Goal: Task Accomplishment & Management: Use online tool/utility

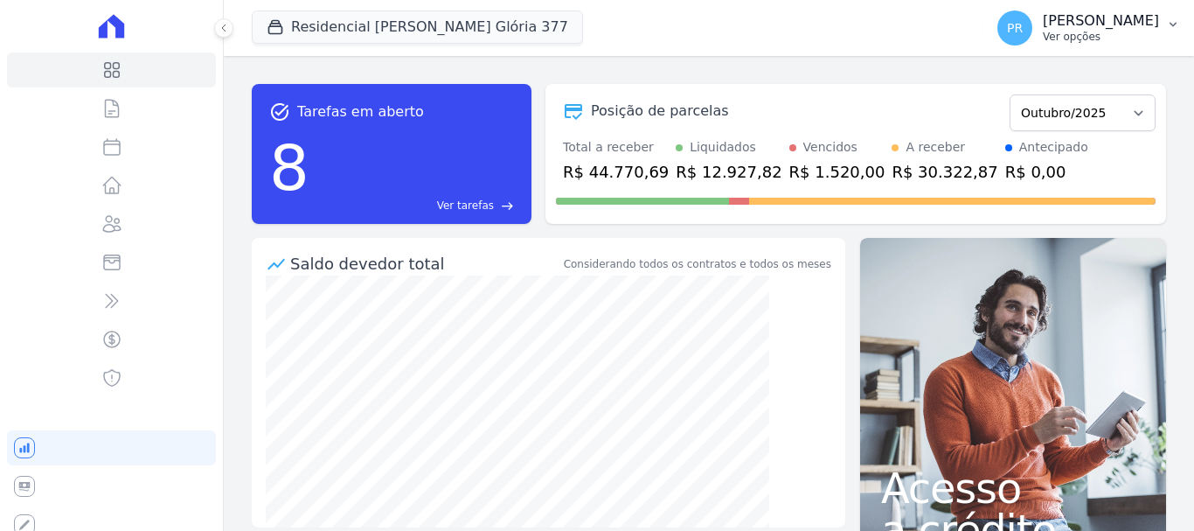
click at [1124, 38] on p "Ver opções" at bounding box center [1101, 37] width 116 height 14
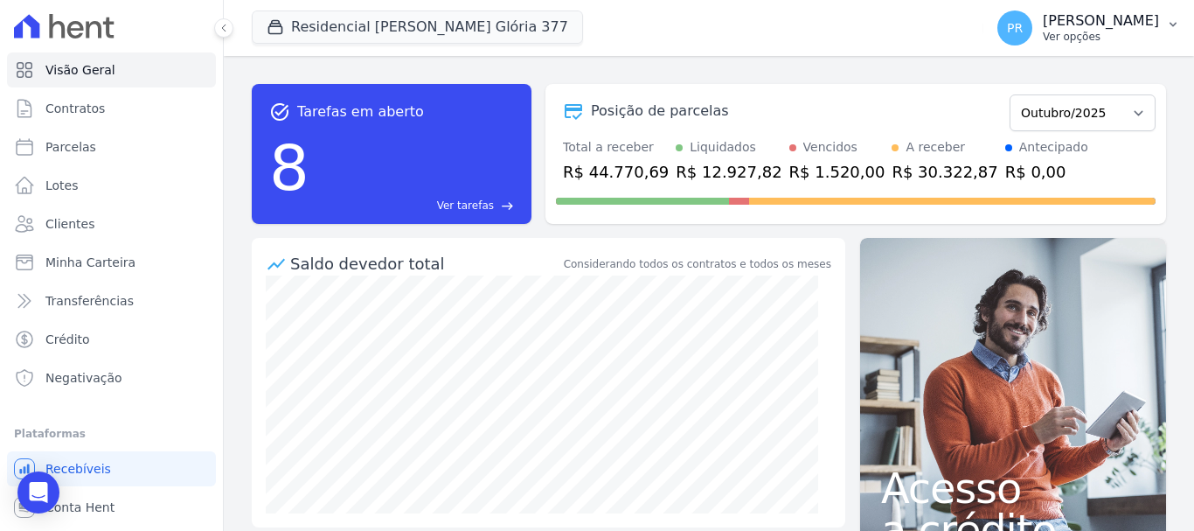
click at [1079, 28] on p "[PERSON_NAME]" at bounding box center [1101, 20] width 116 height 17
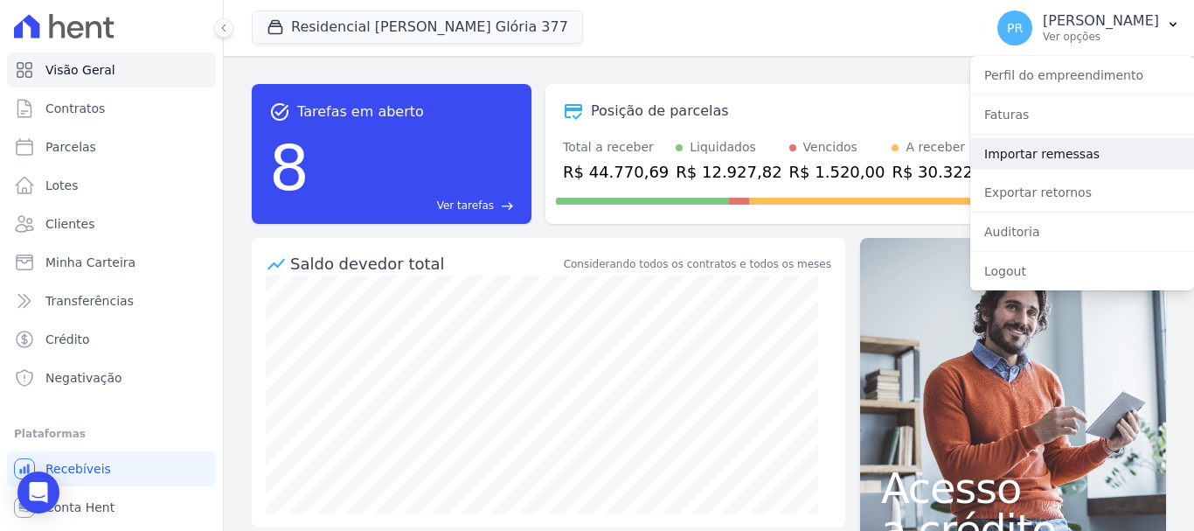
click at [1052, 148] on link "Importar remessas" at bounding box center [1083, 153] width 224 height 31
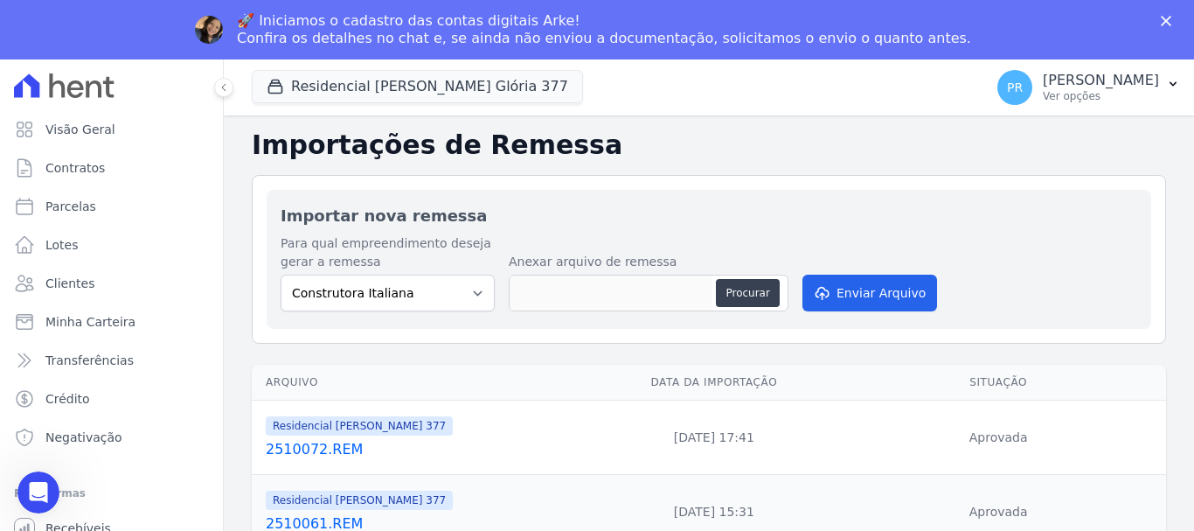
click at [419, 23] on div "🚀 Iniciamos o cadastro das contas digitais Arke! Confira os detalhes no chat e,…" at bounding box center [604, 29] width 734 height 35
click at [420, 83] on button "Residencial [PERSON_NAME] Glória 377" at bounding box center [417, 86] width 331 height 33
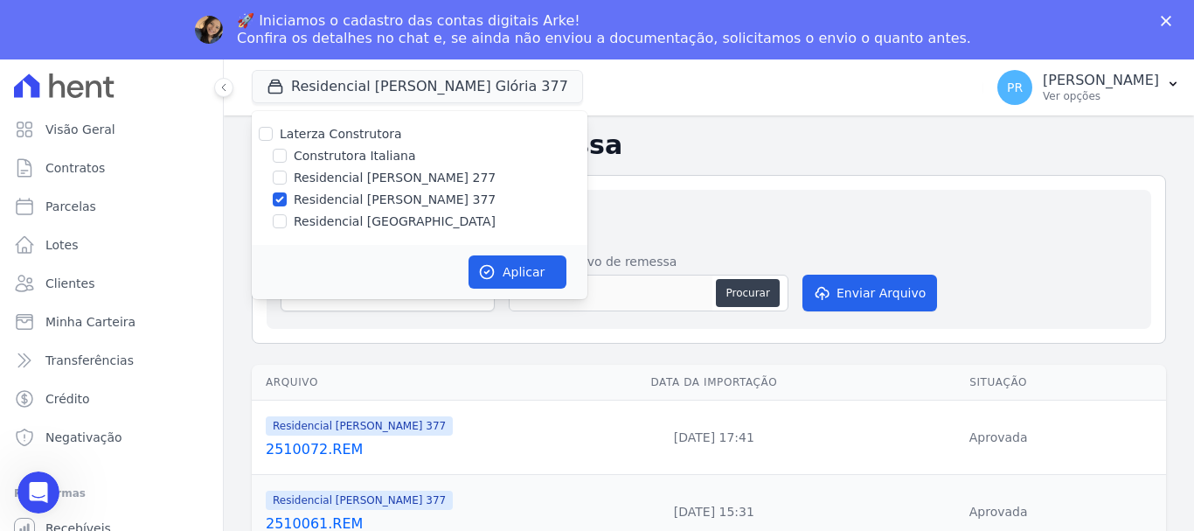
click at [351, 136] on label "Laterza Construtora" at bounding box center [341, 134] width 122 height 14
click at [273, 136] on input "Laterza Construtora" at bounding box center [266, 134] width 14 height 14
checkbox input "true"
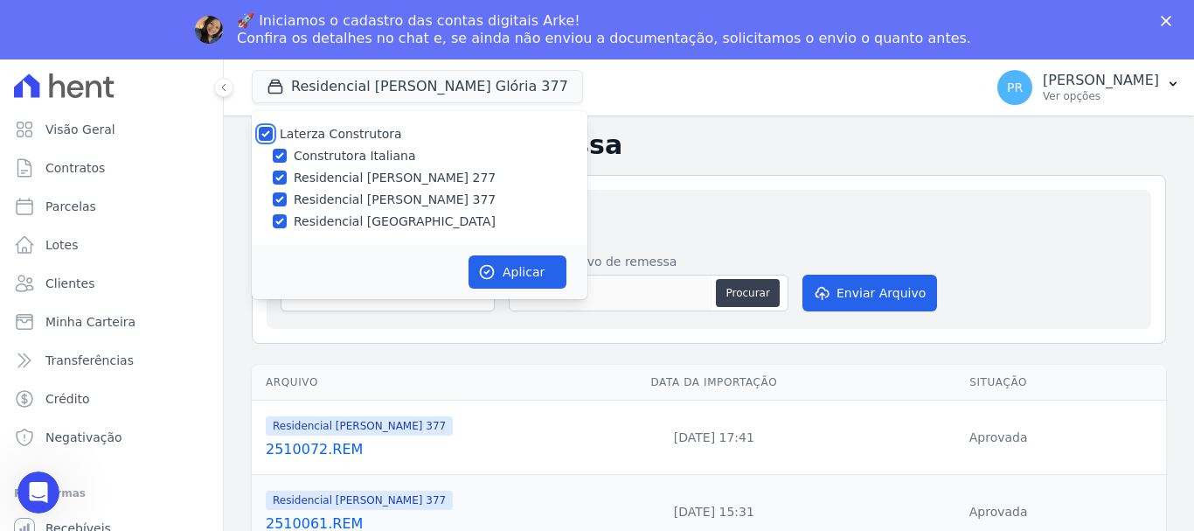
checkbox input "true"
click at [354, 135] on label "Laterza Construtora" at bounding box center [341, 134] width 122 height 14
click at [273, 135] on input "Laterza Construtora" at bounding box center [266, 134] width 14 height 14
checkbox input "false"
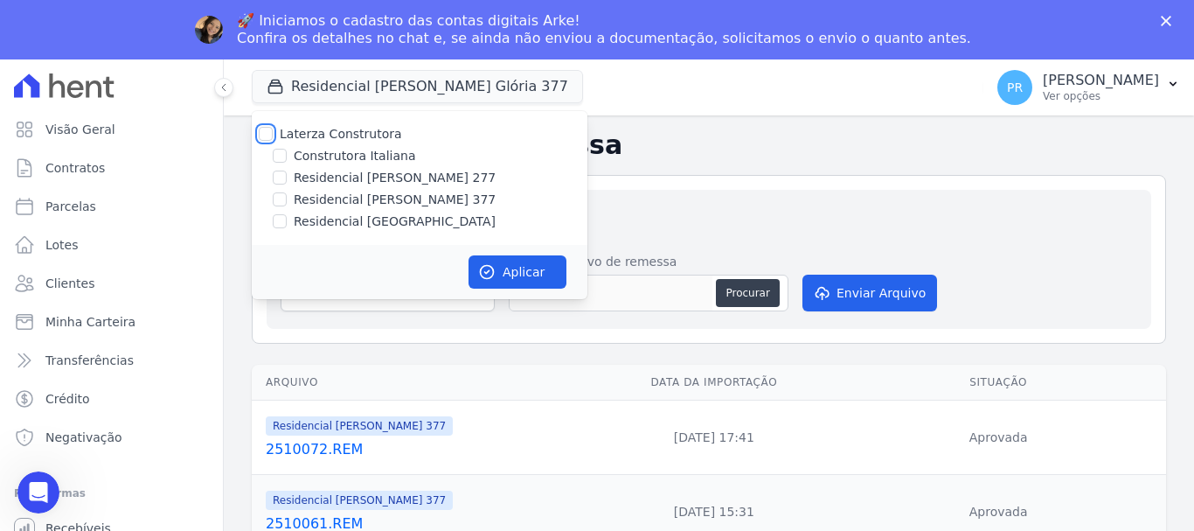
checkbox input "false"
click at [379, 155] on label "Construtora Italiana" at bounding box center [355, 156] width 122 height 18
click at [287, 155] on input "Construtora Italiana" at bounding box center [280, 156] width 14 height 14
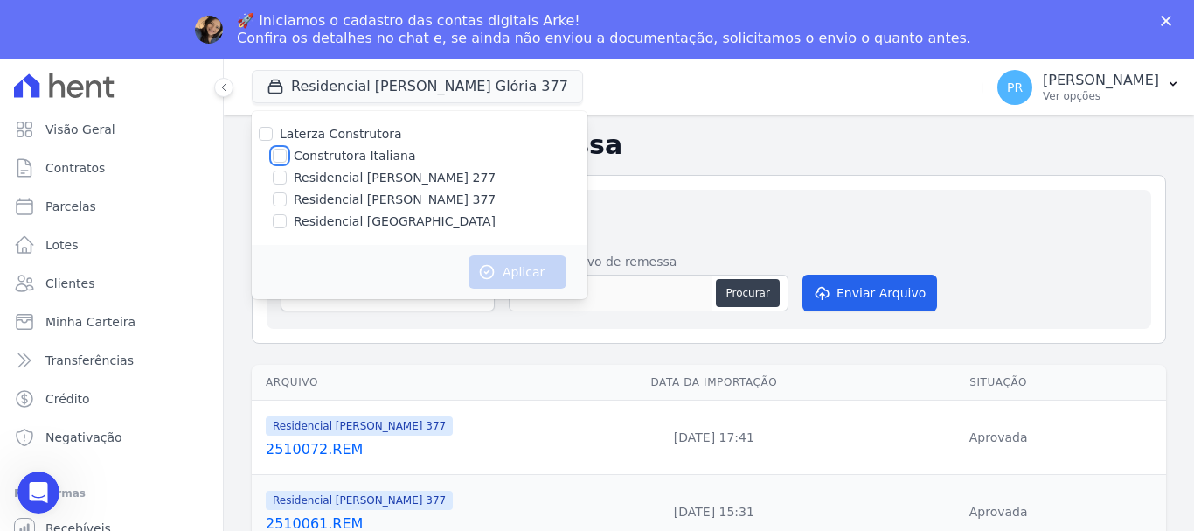
checkbox input "true"
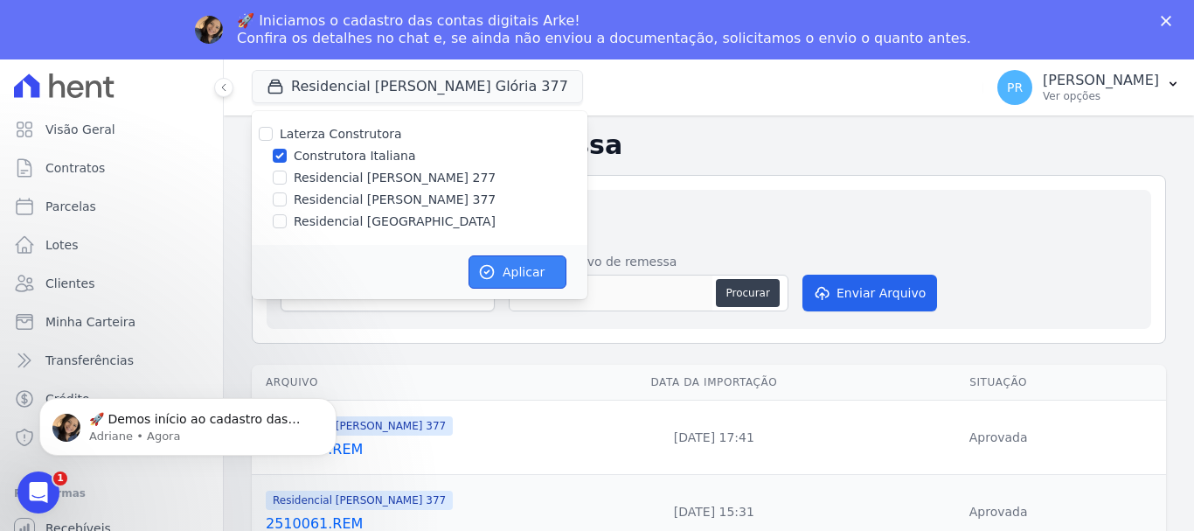
click at [491, 260] on button "Aplicar" at bounding box center [518, 271] width 98 height 33
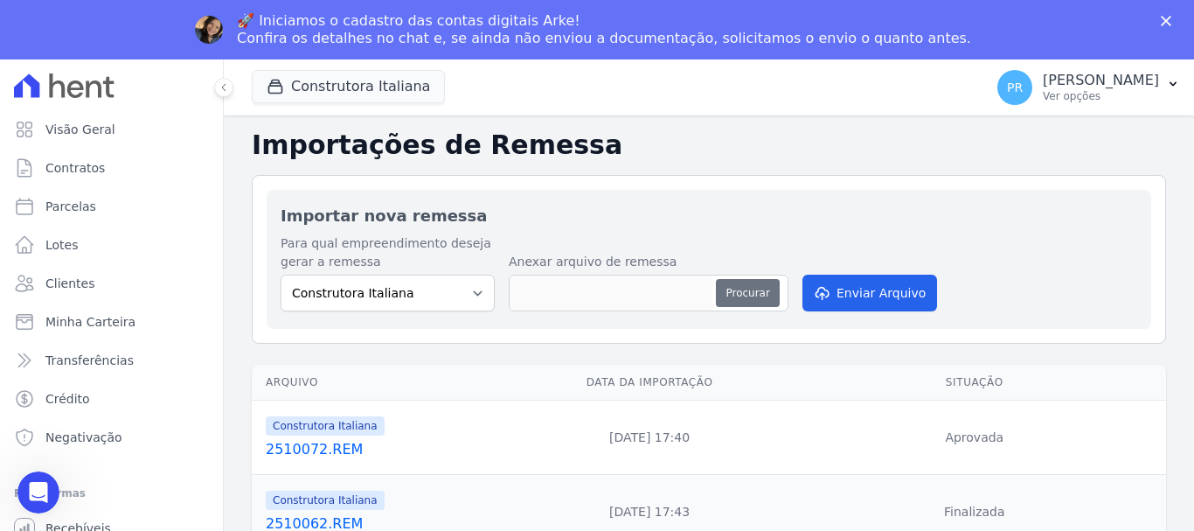
click at [732, 299] on button "Procurar" at bounding box center [747, 293] width 63 height 28
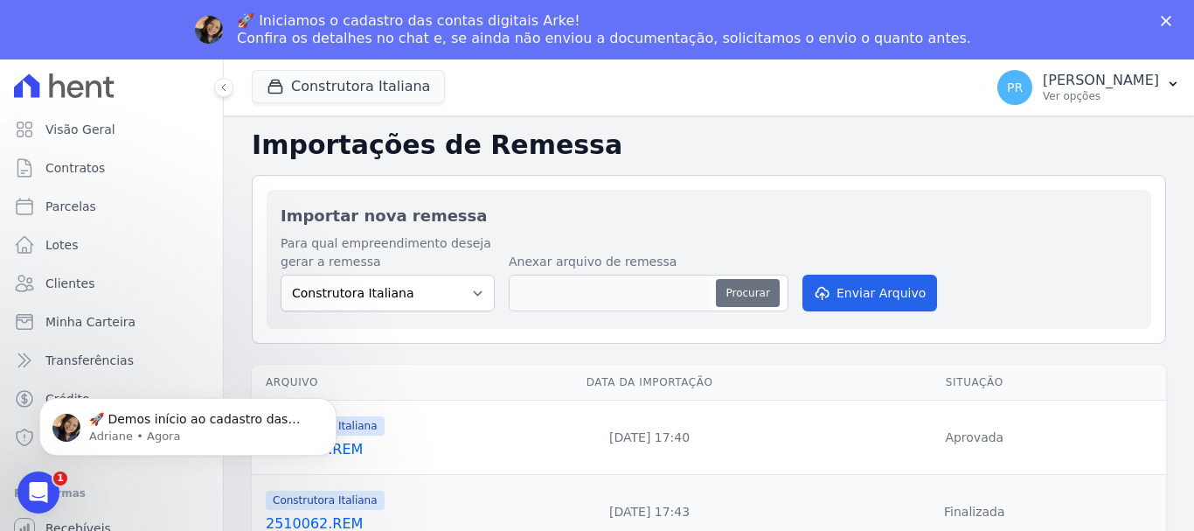
type input "2510081.REM"
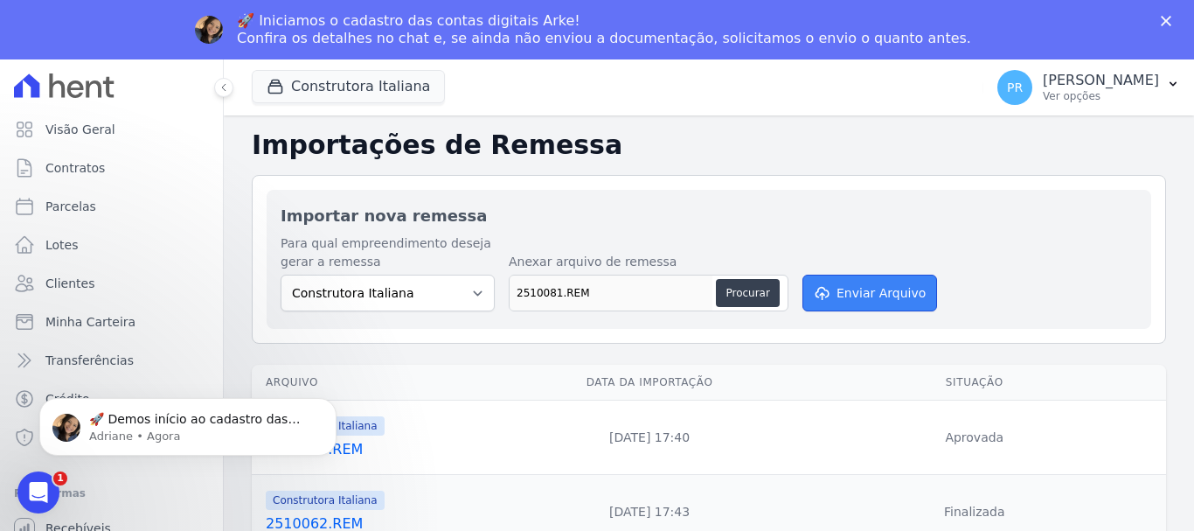
click at [855, 296] on button "Enviar Arquivo" at bounding box center [870, 293] width 135 height 37
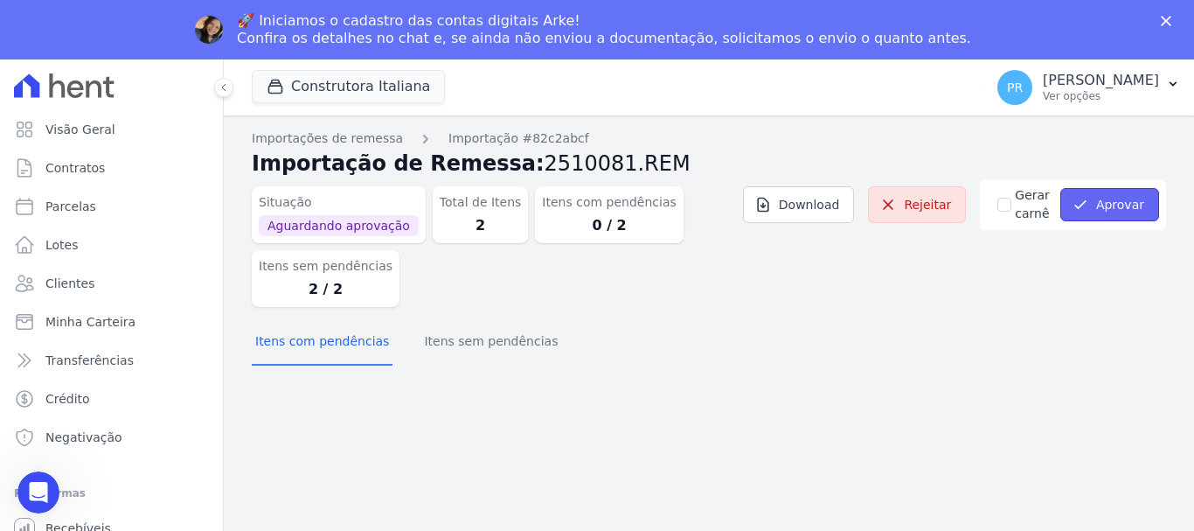
click at [1098, 212] on button "Aprovar" at bounding box center [1110, 204] width 99 height 33
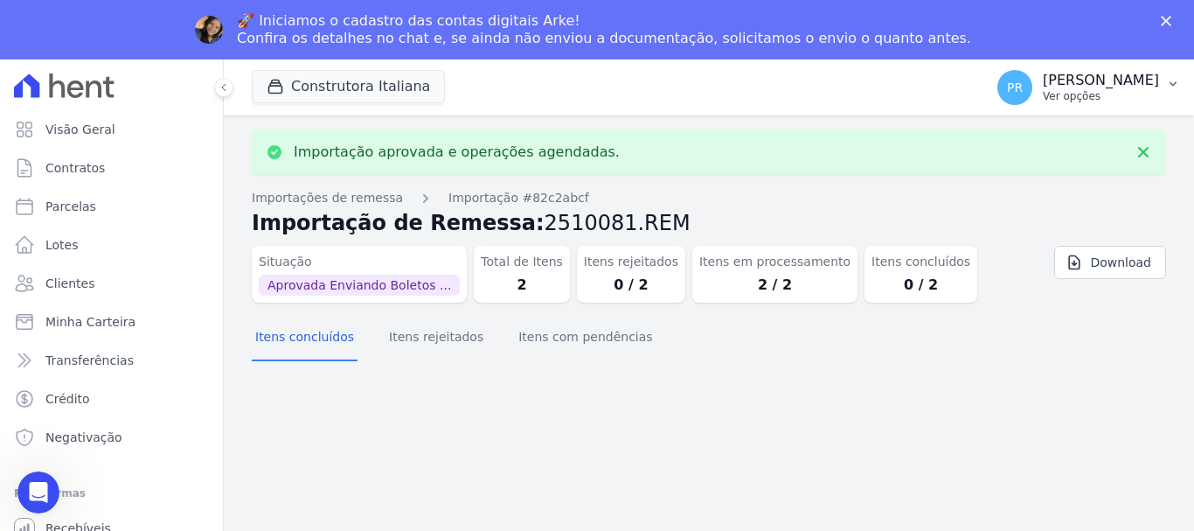
click at [1124, 83] on p "[PERSON_NAME]" at bounding box center [1101, 80] width 116 height 17
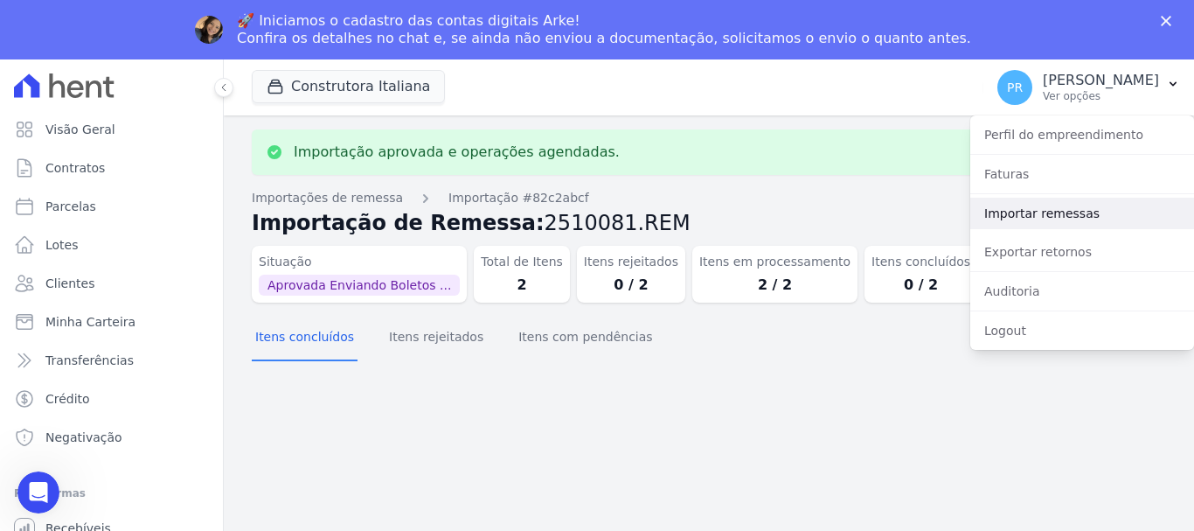
click at [1079, 207] on link "Importar remessas" at bounding box center [1083, 213] width 224 height 31
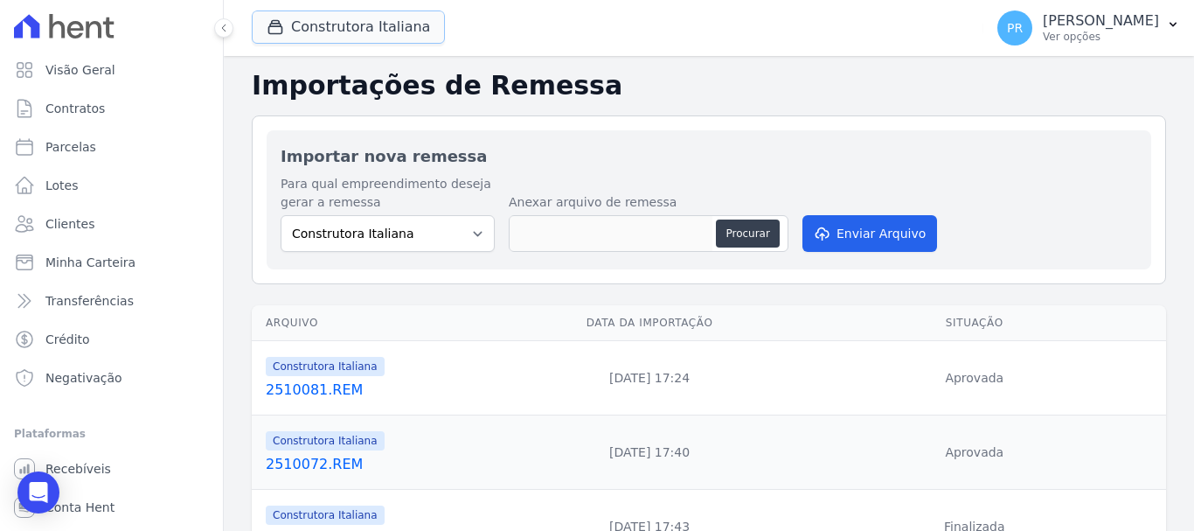
click at [366, 27] on button "Construtora Italiana" at bounding box center [348, 26] width 193 height 33
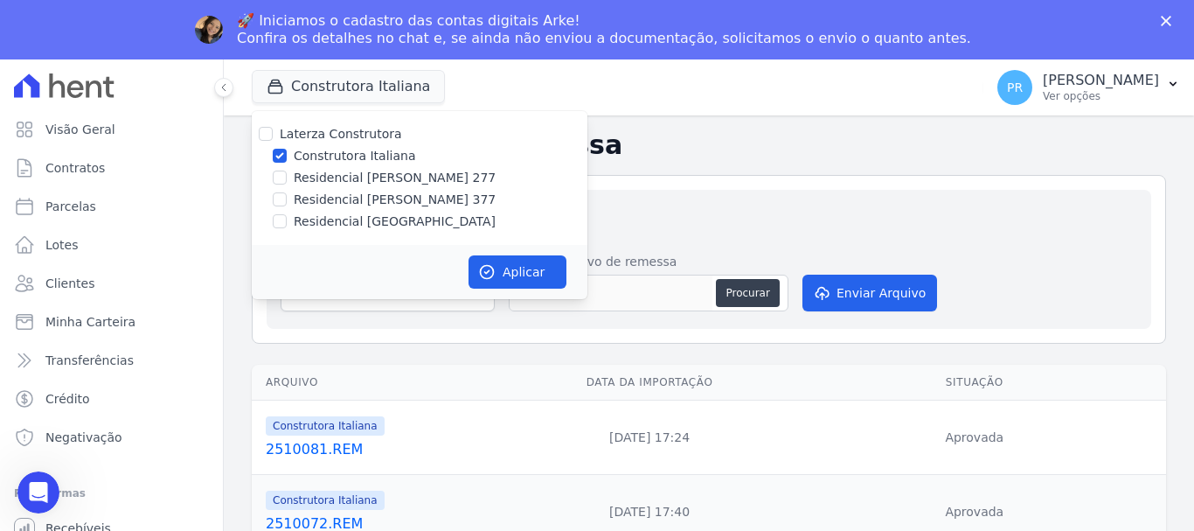
click at [368, 158] on label "Construtora Italiana" at bounding box center [355, 156] width 122 height 18
click at [287, 158] on input "Construtora Italiana" at bounding box center [280, 156] width 14 height 14
checkbox input "false"
click at [373, 181] on label "Residencial [PERSON_NAME] 277" at bounding box center [395, 178] width 202 height 18
click at [287, 181] on input "Residencial [PERSON_NAME] 277" at bounding box center [280, 177] width 14 height 14
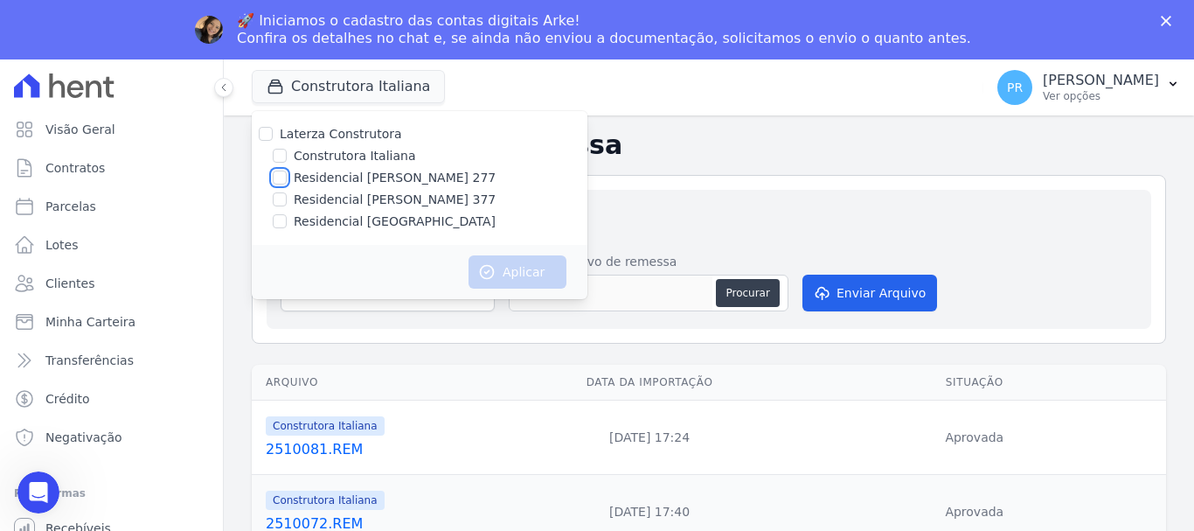
checkbox input "true"
click at [540, 279] on button "Aplicar" at bounding box center [518, 271] width 98 height 33
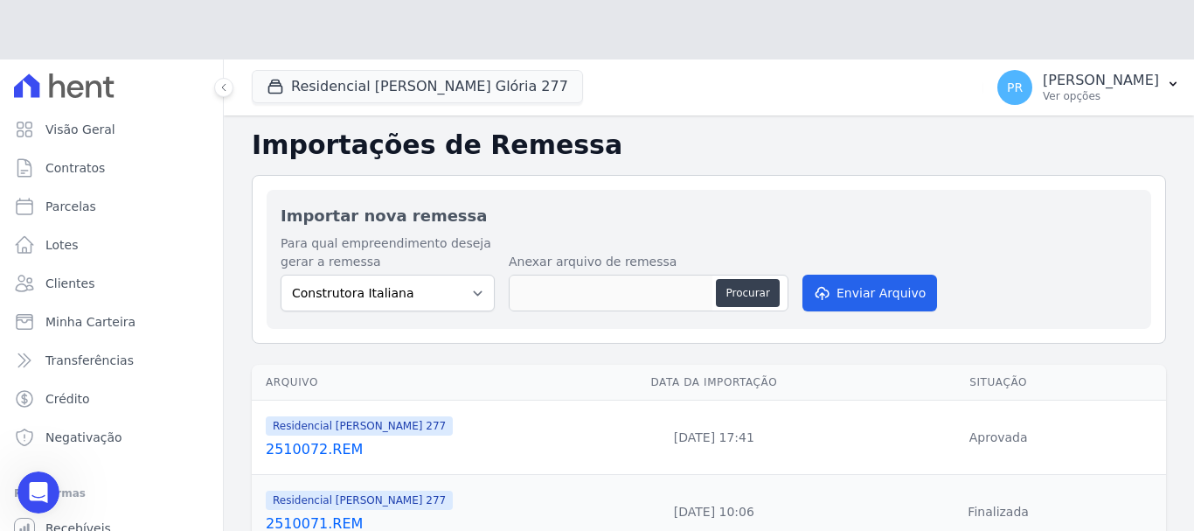
click at [448, 233] on div "Importar nova remessa Para qual empreendimento deseja gerar a remessa Construto…" at bounding box center [709, 259] width 885 height 139
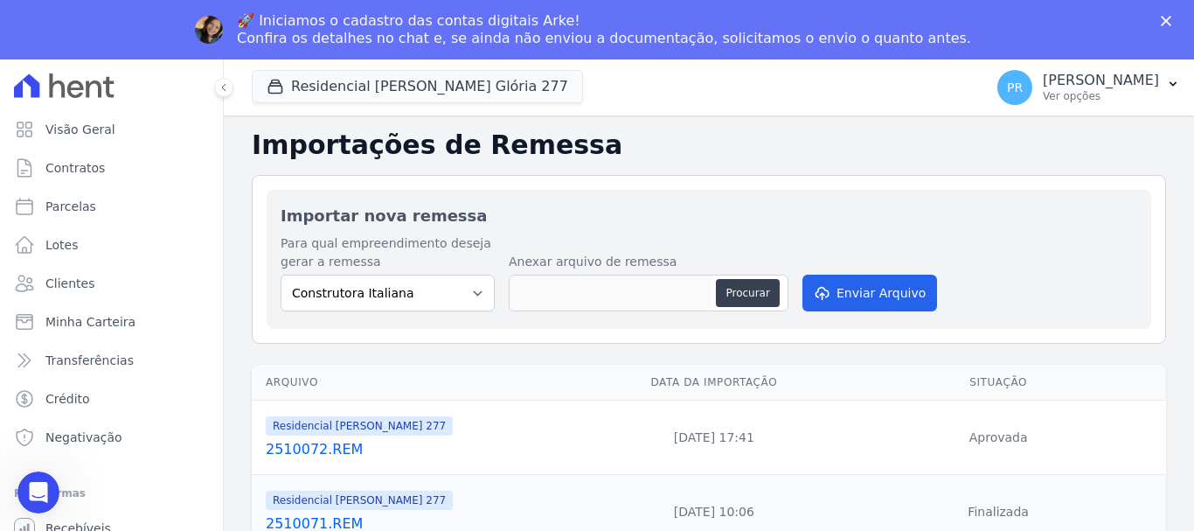
click at [1165, 17] on icon "Fechar" at bounding box center [1166, 21] width 10 height 10
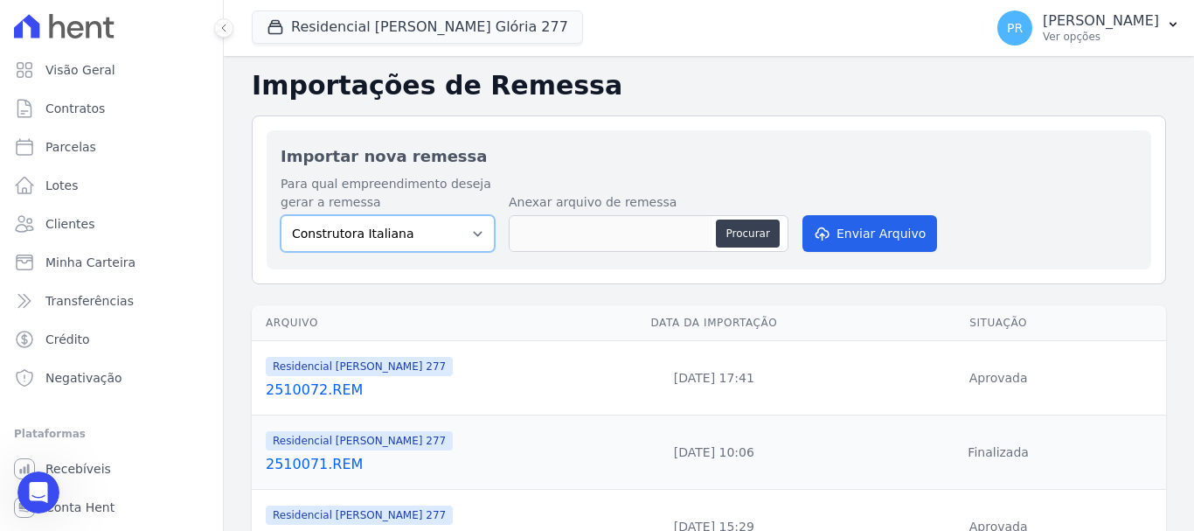
drag, startPoint x: 402, startPoint y: 234, endPoint x: 402, endPoint y: 247, distance: 12.2
click at [402, 234] on select "Construtora Italiana Residencial [PERSON_NAME] 277 Residencial [PERSON_NAME][ST…" at bounding box center [388, 233] width 214 height 37
select select "7d698934-b935-4dc9-aa46-576f3138731b"
click at [281, 215] on select "Construtora Italiana Residencial [PERSON_NAME] 277 Residencial [PERSON_NAME][ST…" at bounding box center [388, 233] width 214 height 37
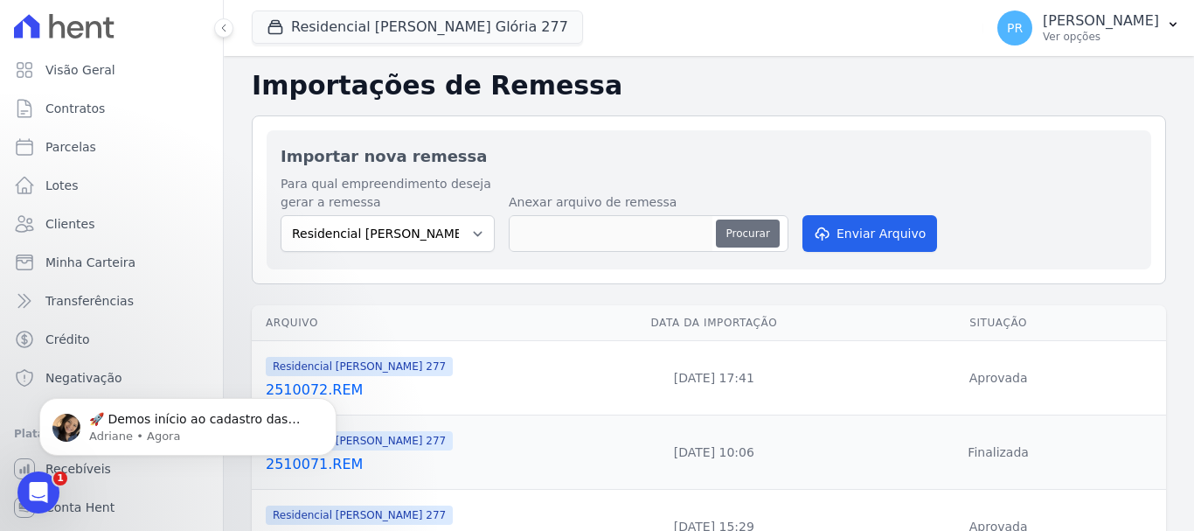
click at [769, 230] on button "Procurar" at bounding box center [747, 233] width 63 height 28
type input "2510081.REM"
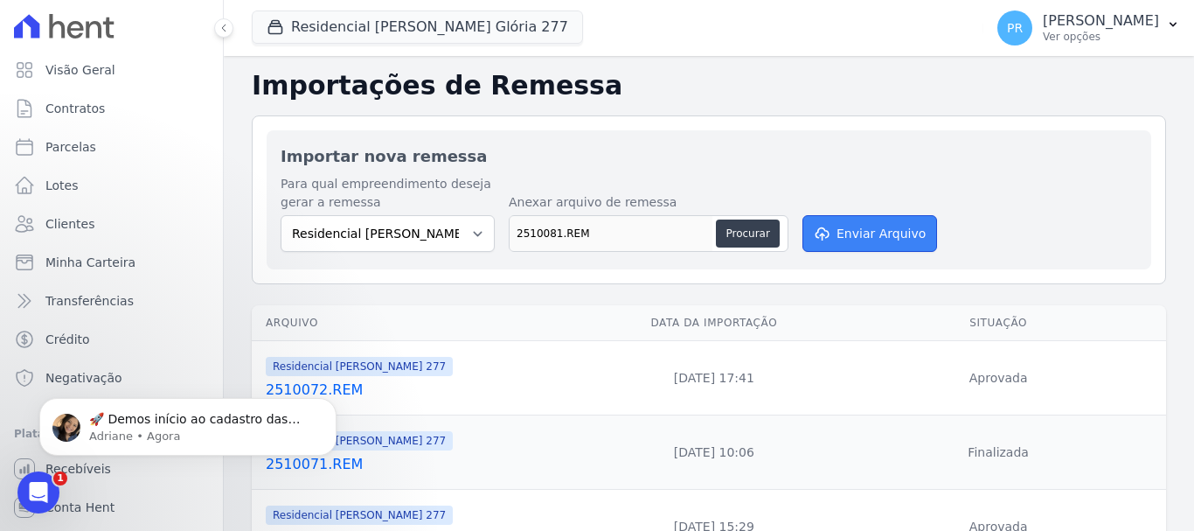
click at [830, 237] on button "Enviar Arquivo" at bounding box center [870, 233] width 135 height 37
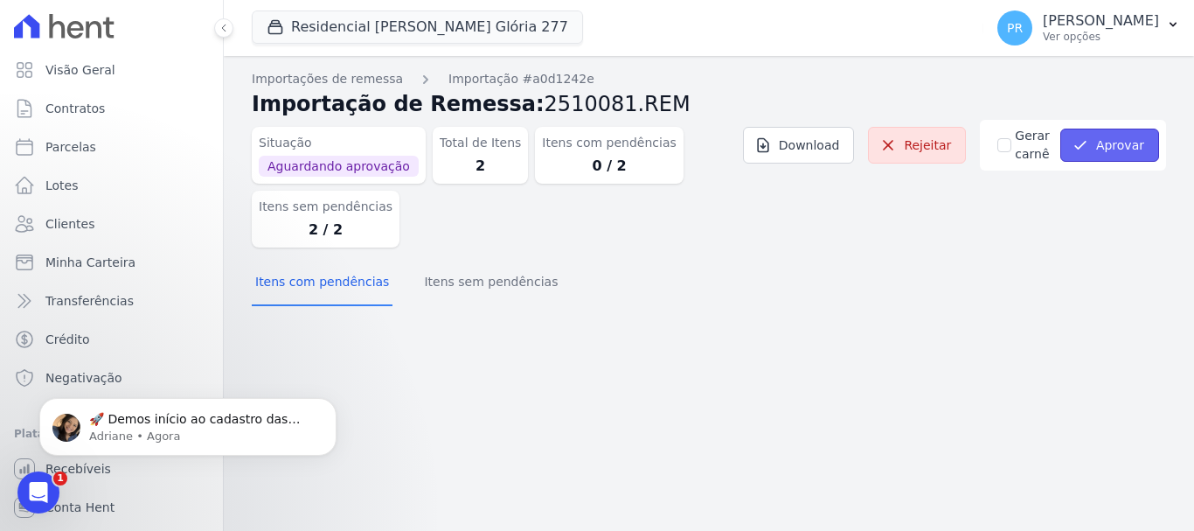
click at [1096, 146] on button "Aprovar" at bounding box center [1110, 145] width 99 height 33
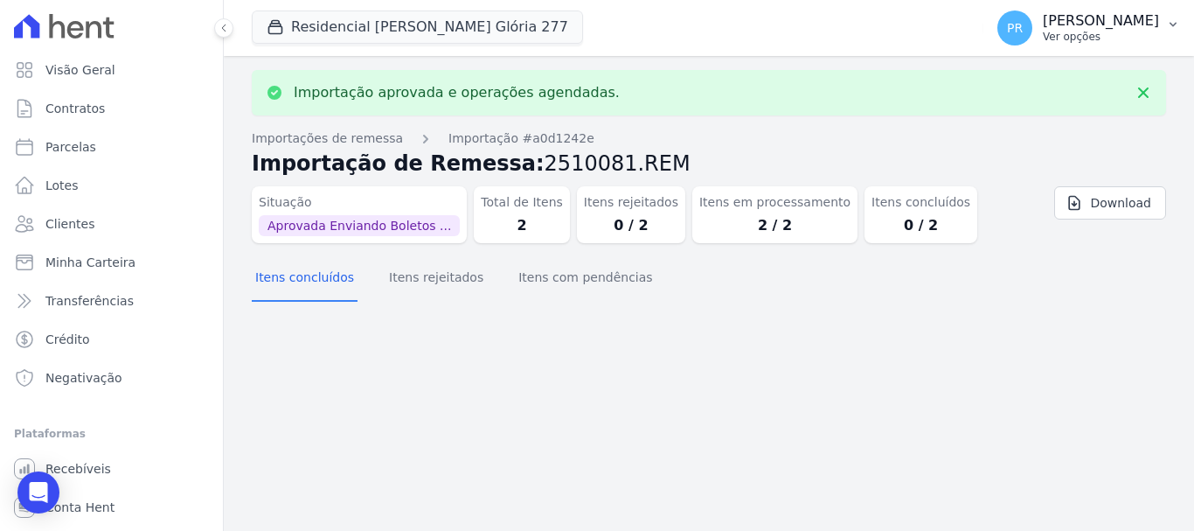
click at [1127, 25] on p "[PERSON_NAME]" at bounding box center [1101, 20] width 116 height 17
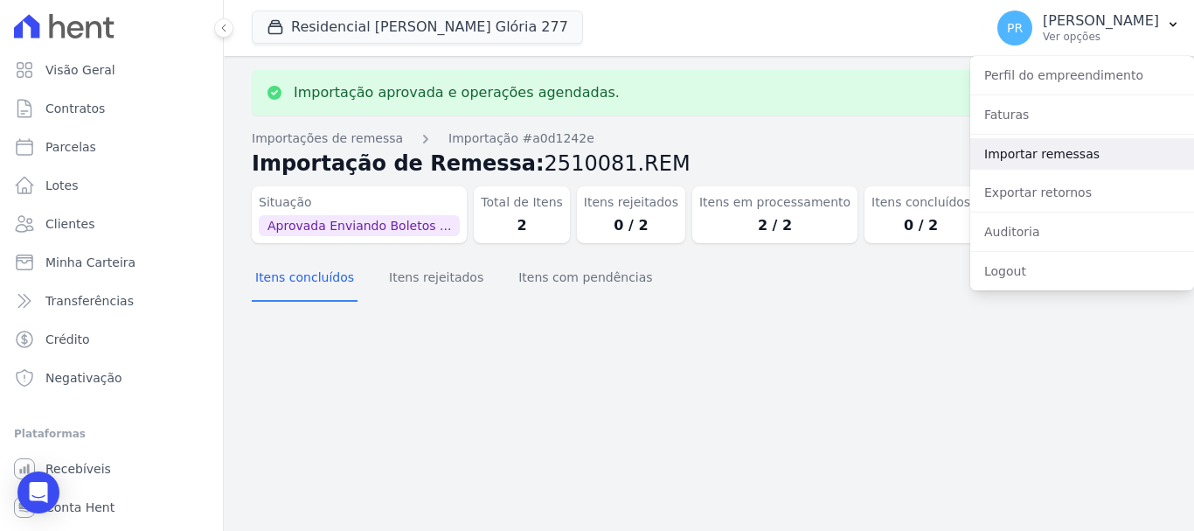
click at [1064, 154] on link "Importar remessas" at bounding box center [1083, 153] width 224 height 31
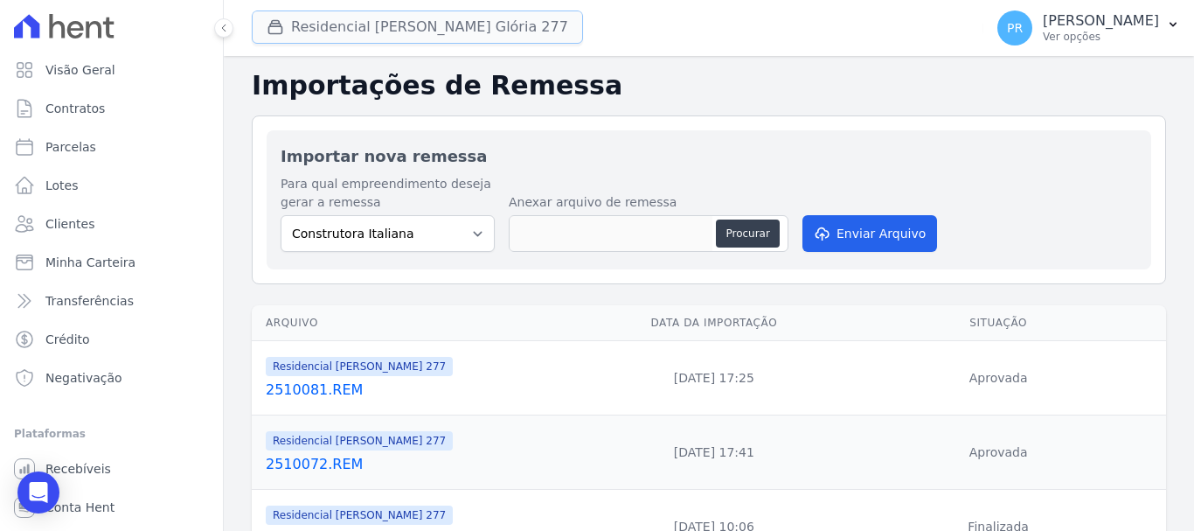
click at [462, 25] on button "Residencial [PERSON_NAME] Glória 277" at bounding box center [417, 26] width 331 height 33
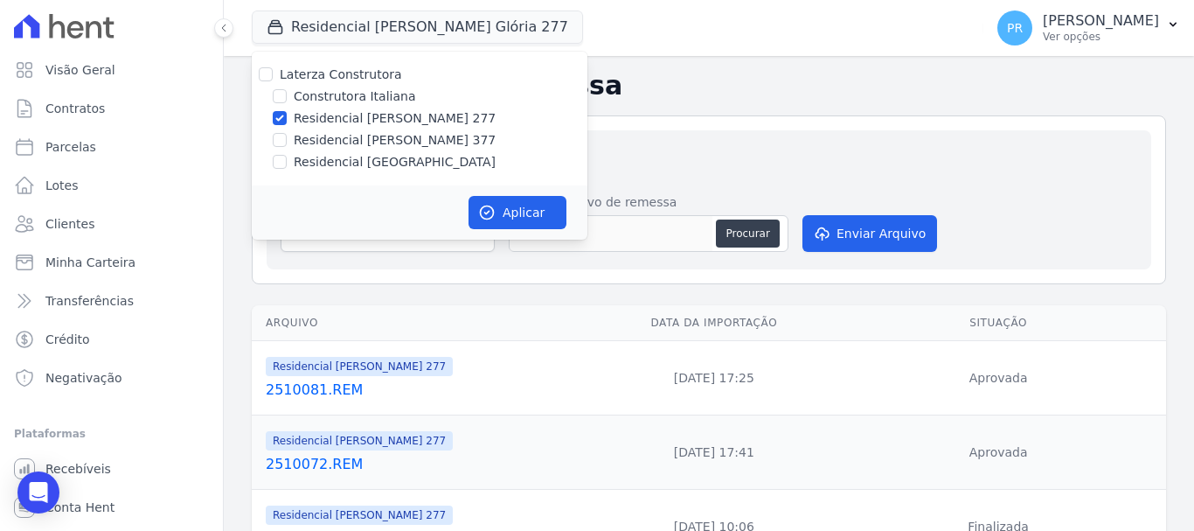
click at [371, 120] on label "Residencial [PERSON_NAME] 277" at bounding box center [395, 118] width 202 height 18
click at [287, 120] on input "Residencial [PERSON_NAME] 277" at bounding box center [280, 118] width 14 height 14
checkbox input "false"
click at [379, 129] on div "Laterza Construtora Construtora Italiana Residencial [PERSON_NAME] 277 Residenc…" at bounding box center [420, 119] width 336 height 134
click at [386, 139] on label "Residencial [PERSON_NAME] 377" at bounding box center [395, 140] width 202 height 18
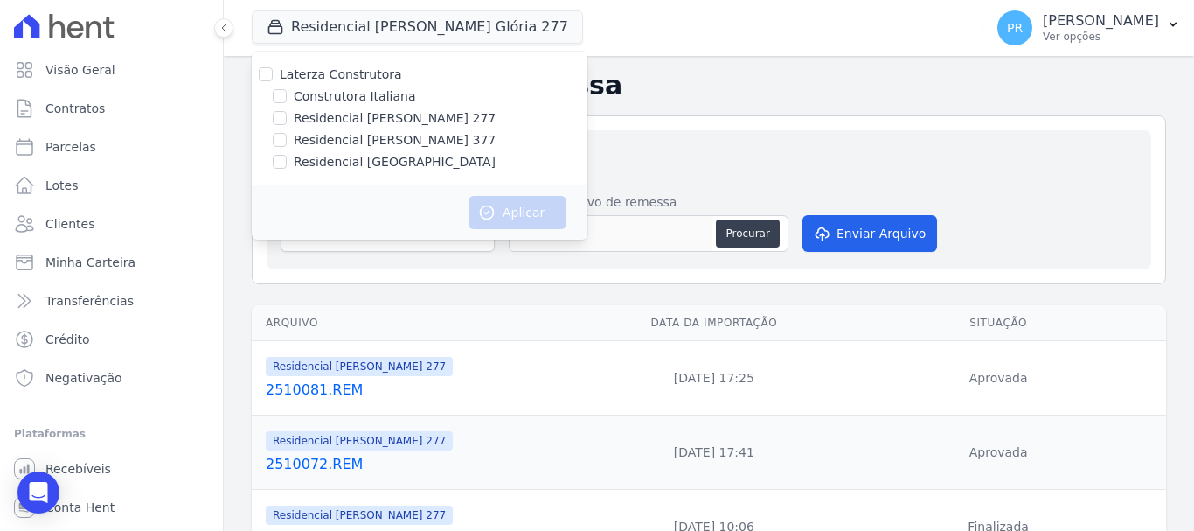
click at [287, 139] on input "Residencial [PERSON_NAME] 377" at bounding box center [280, 140] width 14 height 14
checkbox input "true"
click at [510, 211] on button "Aplicar" at bounding box center [518, 212] width 98 height 33
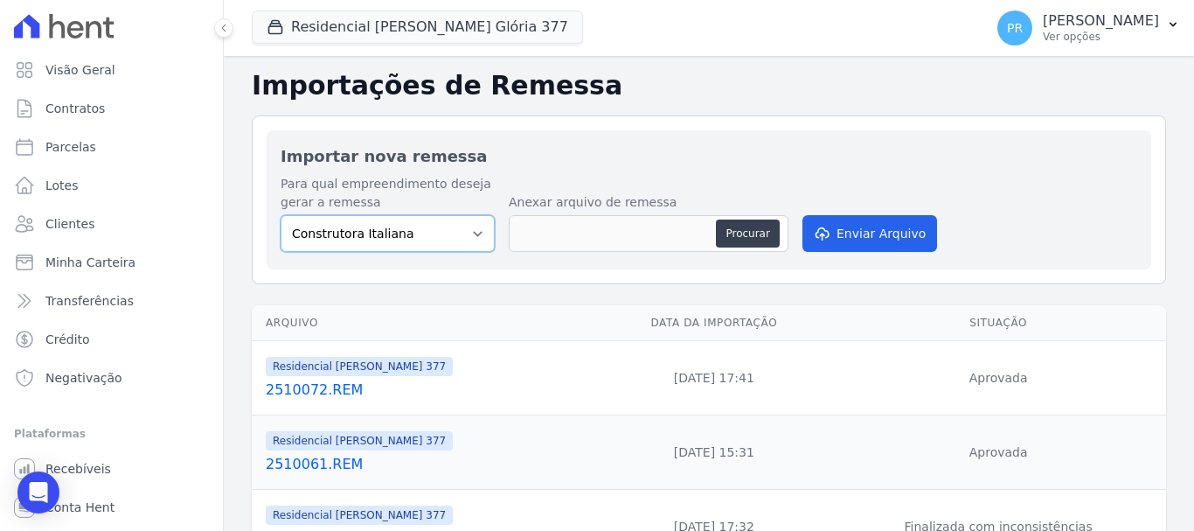
click at [454, 227] on select "Construtora Italiana Residencial [PERSON_NAME] 277 Residencial [PERSON_NAME][ST…" at bounding box center [388, 233] width 214 height 37
select select "0cd9190e-dfd9-46e5-afc8-7298ef4c0c2b"
click at [281, 215] on select "Construtora Italiana Residencial [PERSON_NAME] 277 Residencial [PERSON_NAME][ST…" at bounding box center [388, 233] width 214 height 37
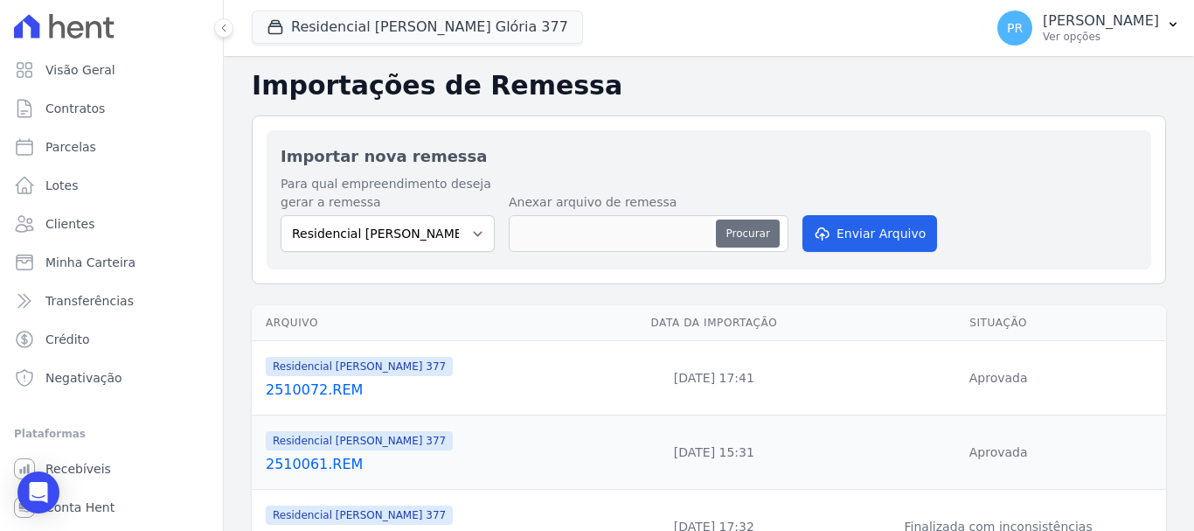
click at [751, 231] on button "Procurar" at bounding box center [747, 233] width 63 height 28
type input "2510081.REM"
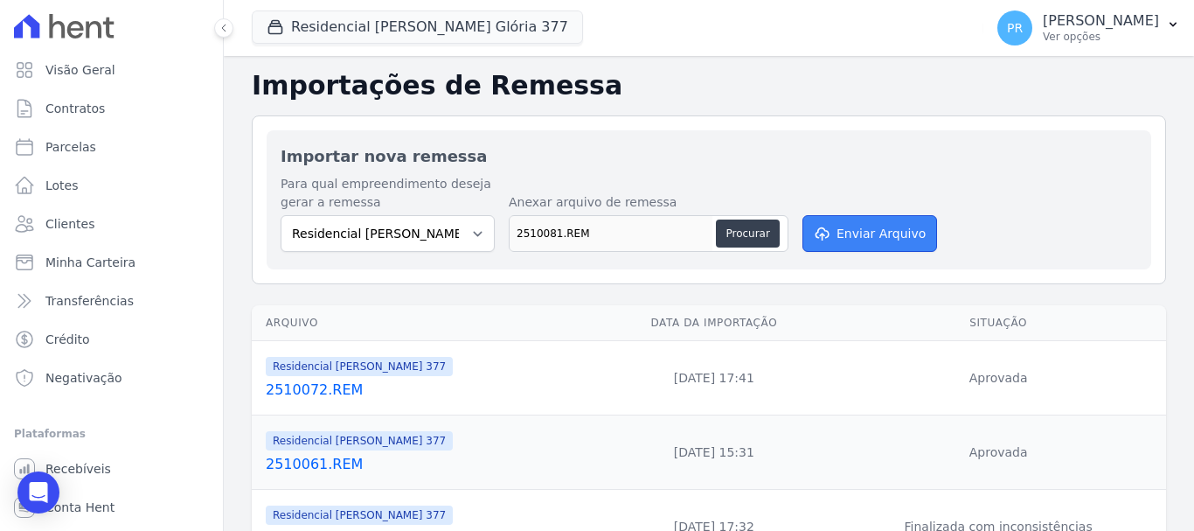
click at [883, 232] on button "Enviar Arquivo" at bounding box center [870, 233] width 135 height 37
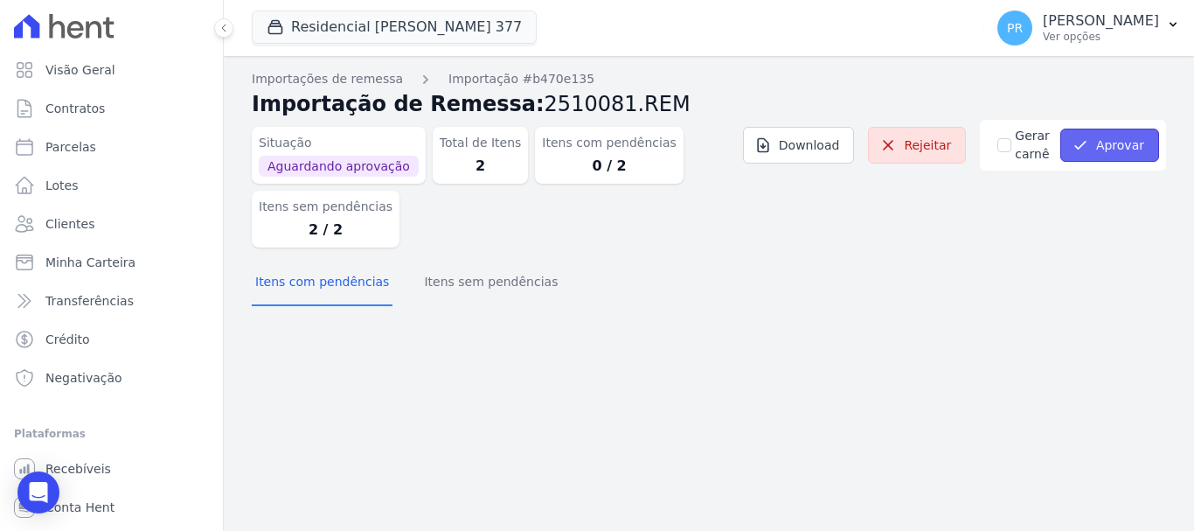
click at [1128, 154] on button "Aprovar" at bounding box center [1110, 145] width 99 height 33
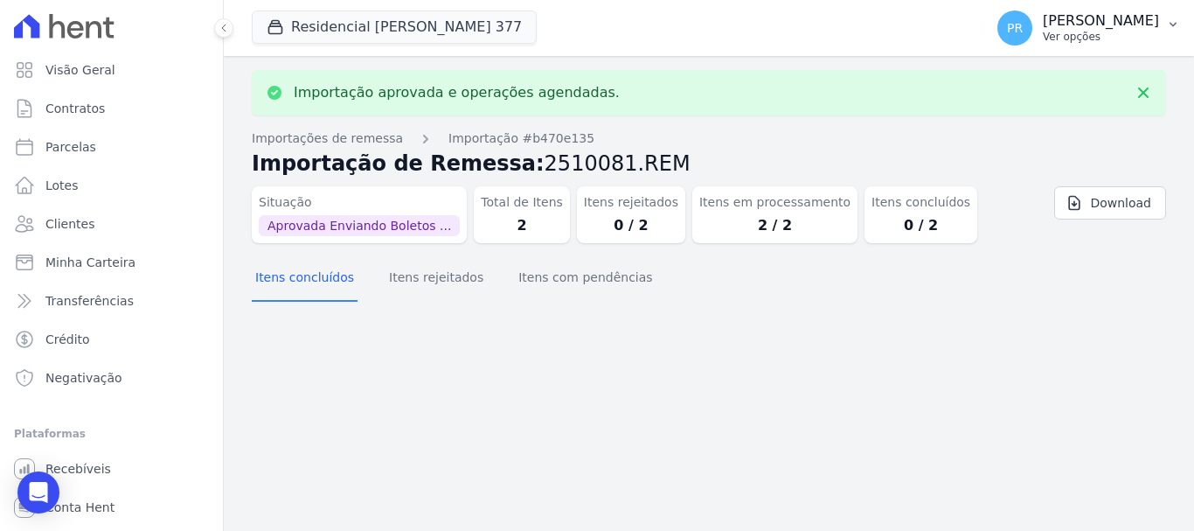
click at [1096, 49] on button "PR [PERSON_NAME] Ver opções" at bounding box center [1089, 27] width 211 height 49
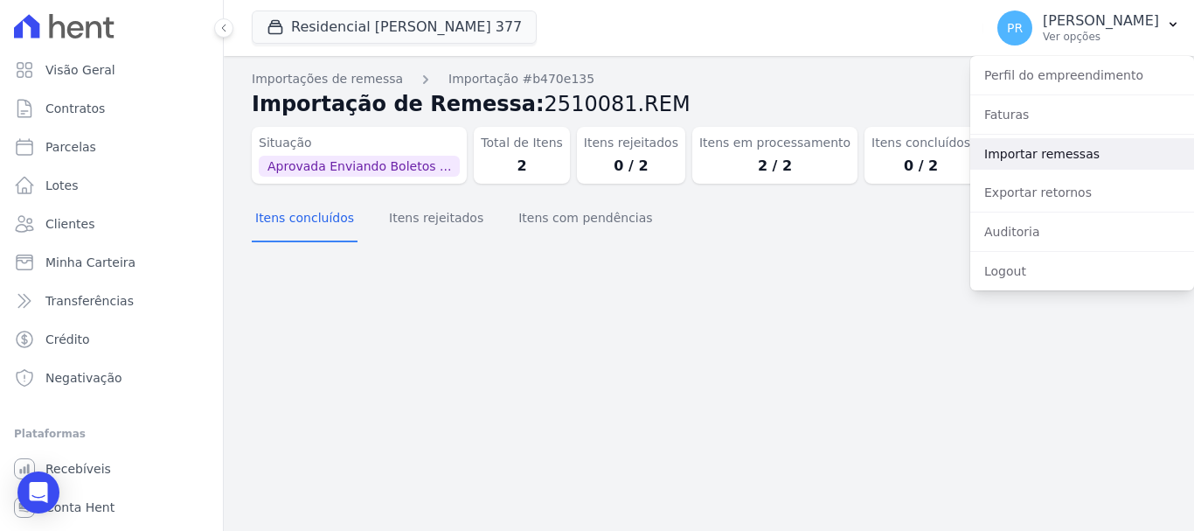
click at [1018, 155] on link "Importar remessas" at bounding box center [1083, 153] width 224 height 31
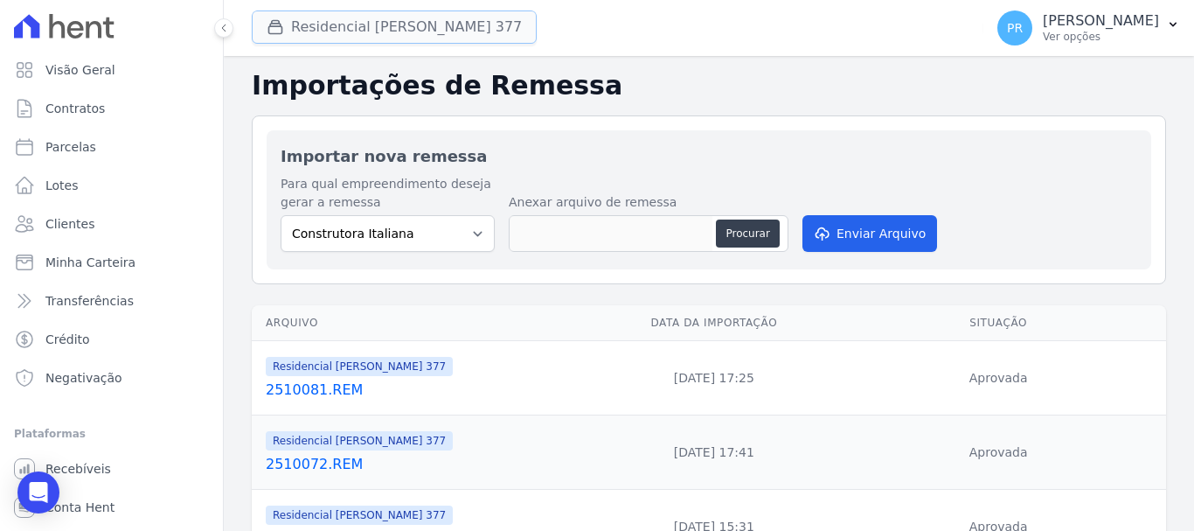
click at [444, 21] on button "Residencial [PERSON_NAME] Glória 377" at bounding box center [394, 26] width 285 height 33
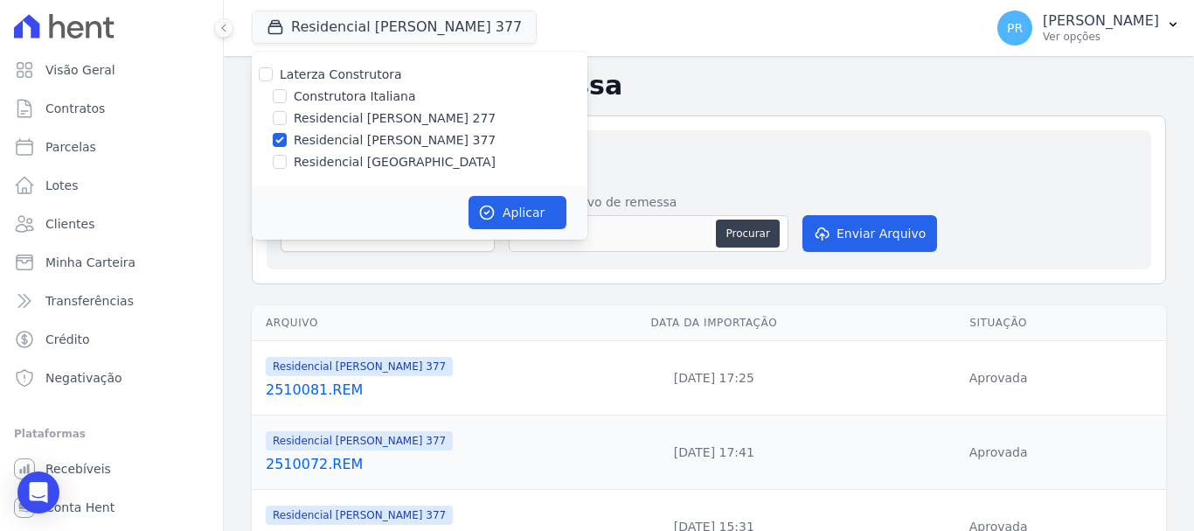
click at [357, 143] on label "Residencial [PERSON_NAME] 377" at bounding box center [395, 140] width 202 height 18
click at [287, 143] on input "Residencial [PERSON_NAME] 377" at bounding box center [280, 140] width 14 height 14
checkbox input "false"
click at [358, 161] on label "Residencial [GEOGRAPHIC_DATA]" at bounding box center [395, 162] width 202 height 18
click at [287, 161] on input "Residencial [GEOGRAPHIC_DATA]" at bounding box center [280, 162] width 14 height 14
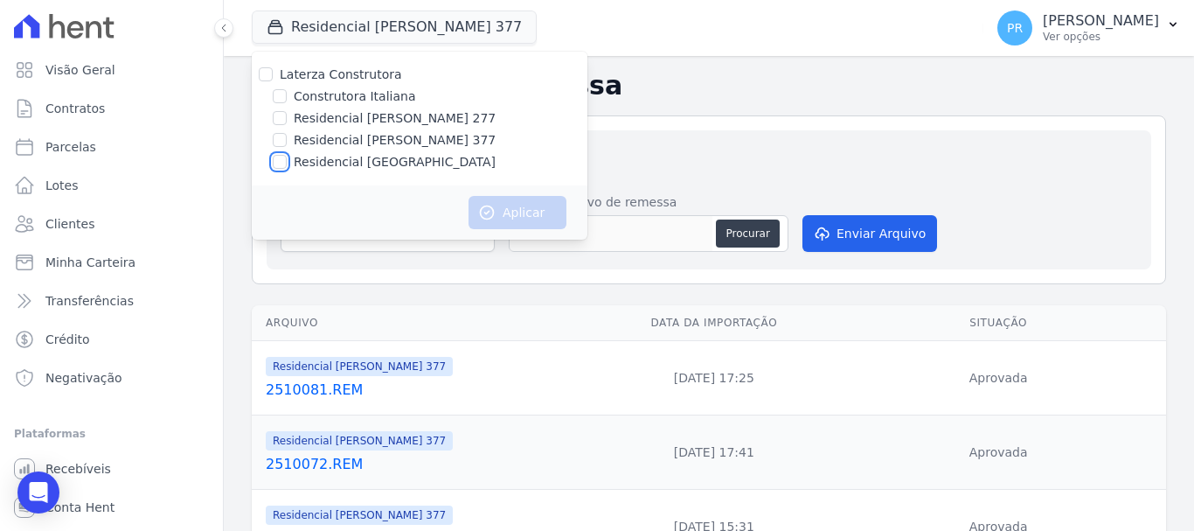
checkbox input "true"
click at [504, 208] on button "Aplicar" at bounding box center [518, 212] width 98 height 33
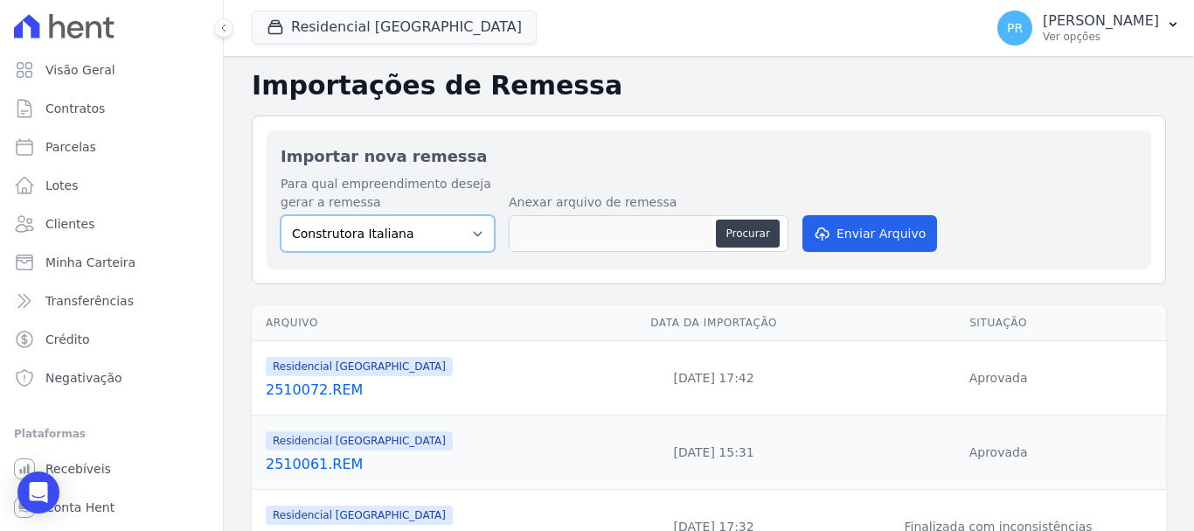
click at [414, 232] on select "Construtora Italiana Residencial [PERSON_NAME] 277 Residencial [PERSON_NAME][ST…" at bounding box center [388, 233] width 214 height 37
select select "6440c0a1-232b-4aa1-adfe-88cb95fffe46"
click at [281, 215] on select "Construtora Italiana Residencial [PERSON_NAME] 277 Residencial [PERSON_NAME][ST…" at bounding box center [388, 233] width 214 height 37
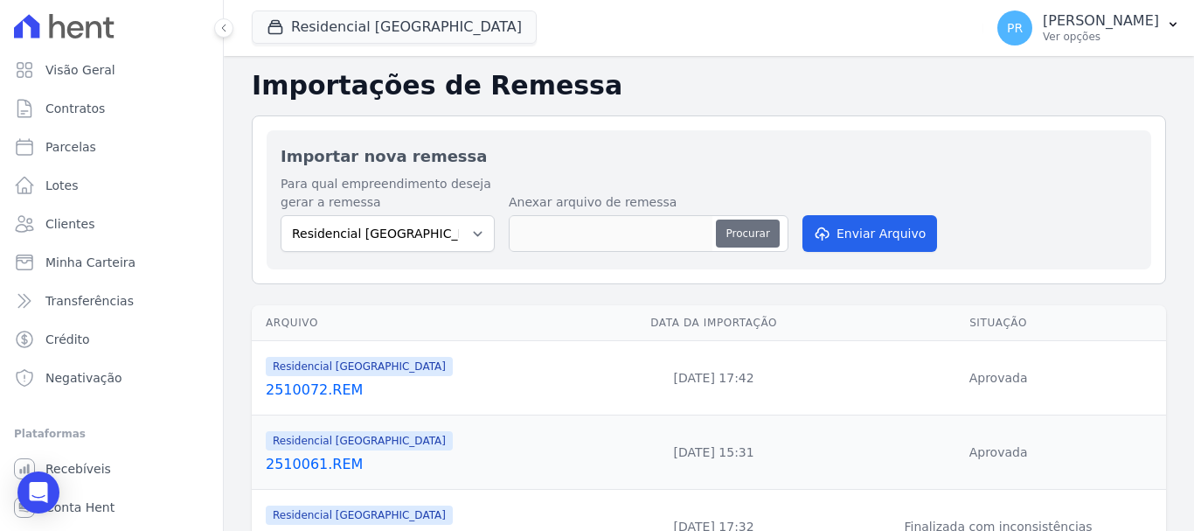
click at [751, 229] on button "Procurar" at bounding box center [747, 233] width 63 height 28
type input "2510081.REM"
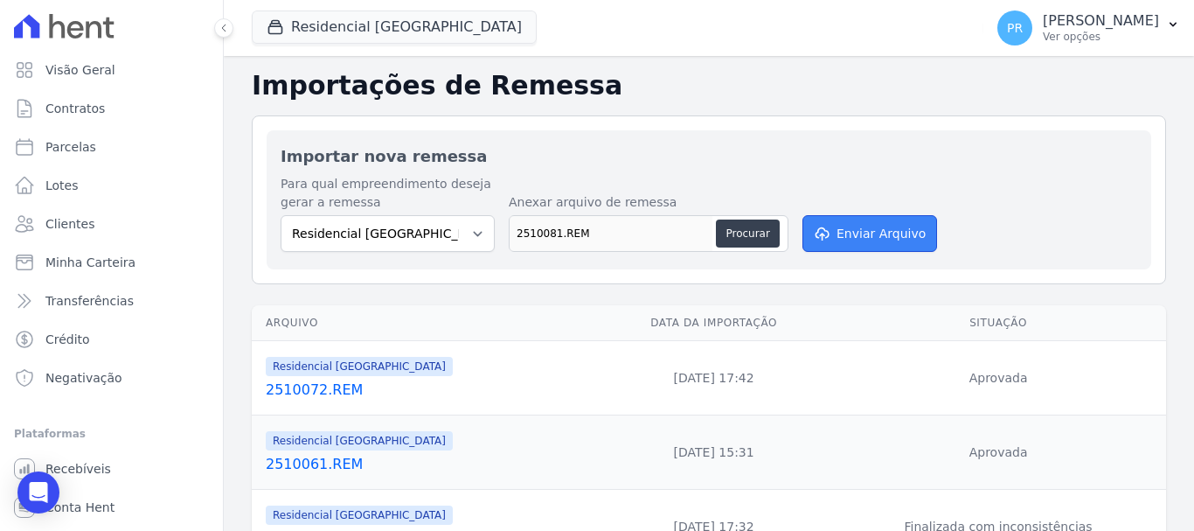
click at [849, 243] on button "Enviar Arquivo" at bounding box center [870, 233] width 135 height 37
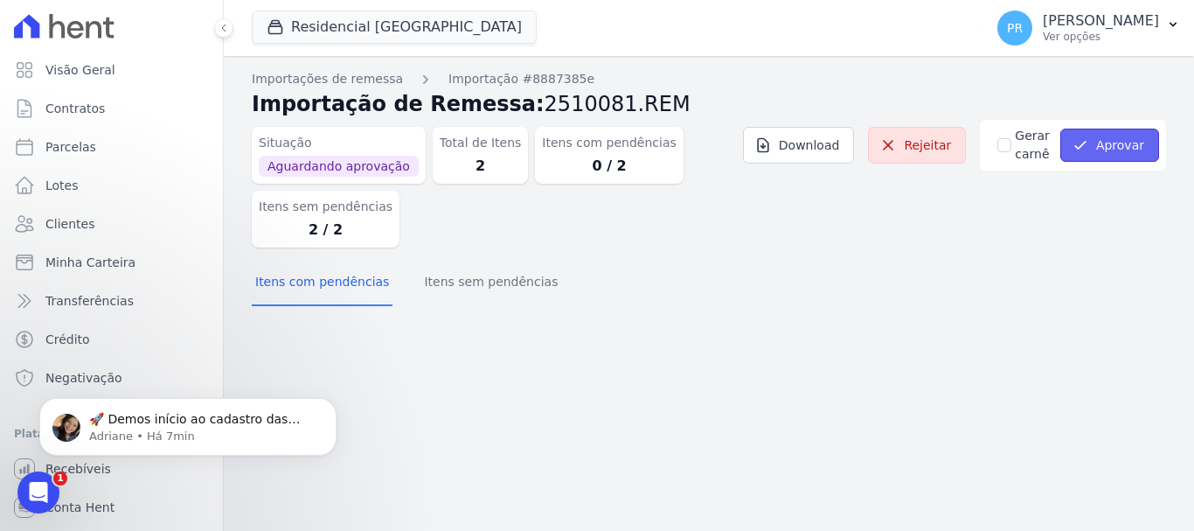
click at [1095, 136] on button "Aprovar" at bounding box center [1110, 145] width 99 height 33
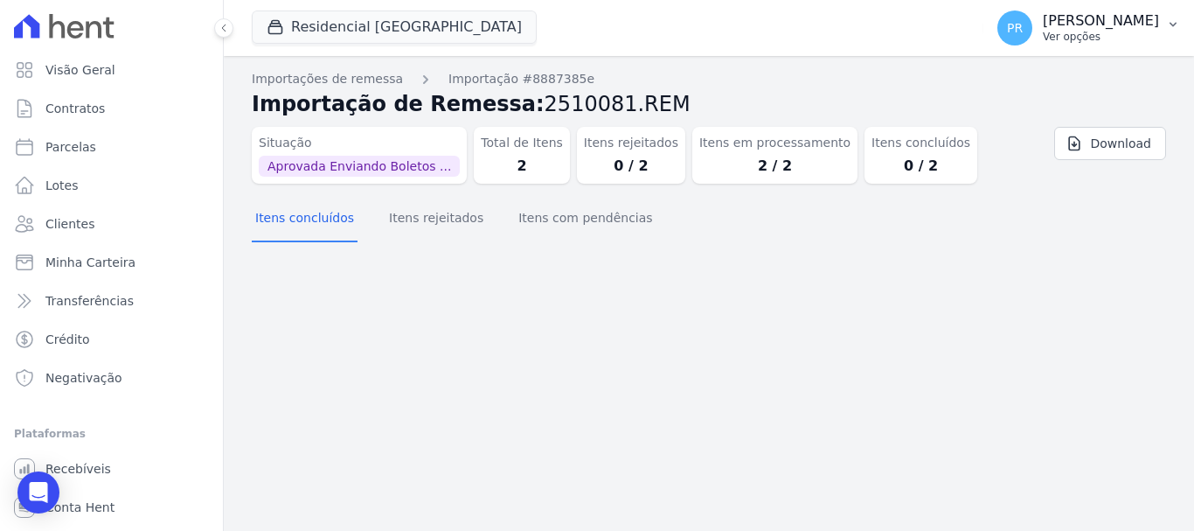
click at [1078, 26] on p "[PERSON_NAME]" at bounding box center [1101, 20] width 116 height 17
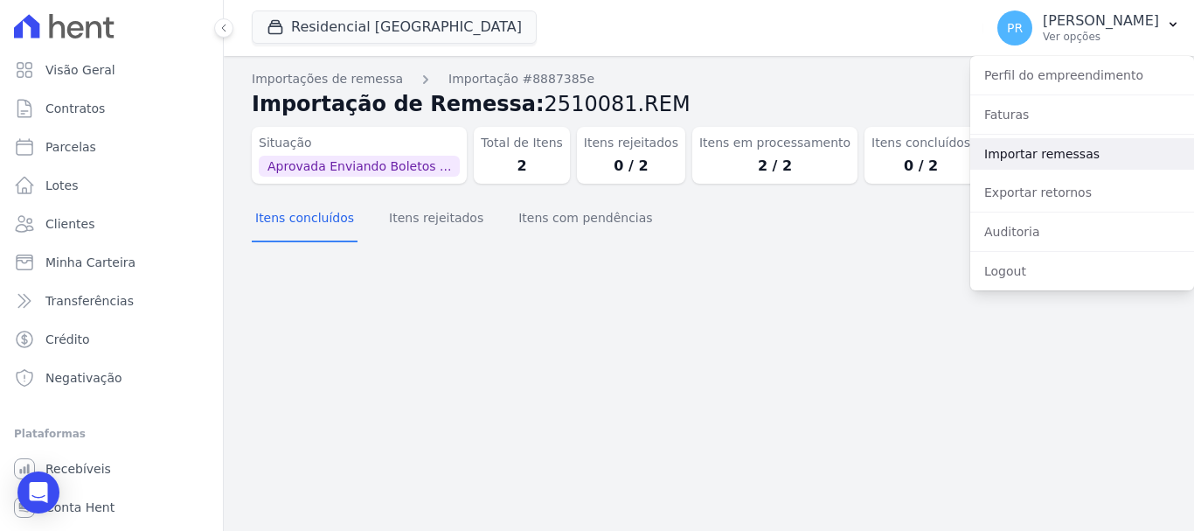
click at [1015, 138] on link "Importar remessas" at bounding box center [1083, 153] width 224 height 31
